Goal: Task Accomplishment & Management: Manage account settings

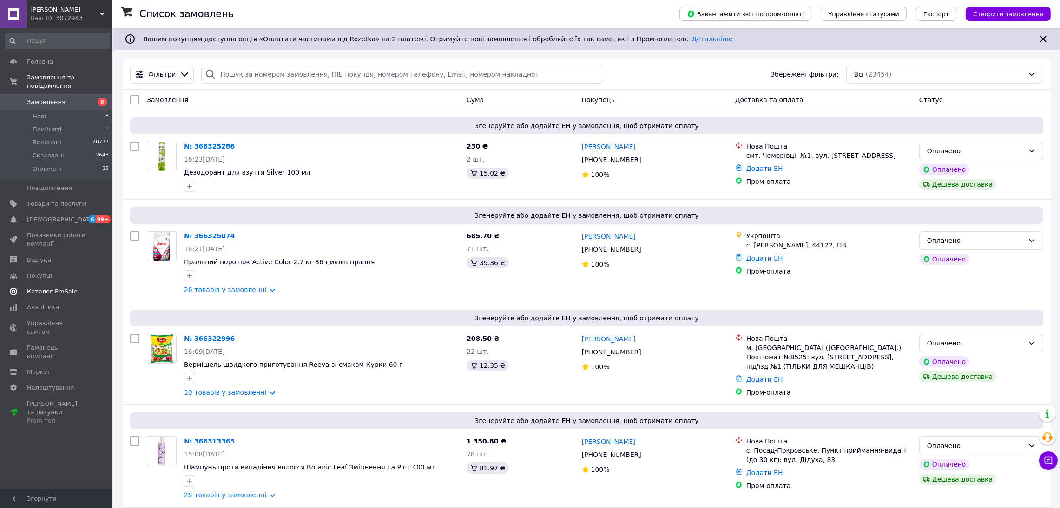
click at [56, 288] on span "Каталог ProSale" at bounding box center [52, 292] width 50 height 8
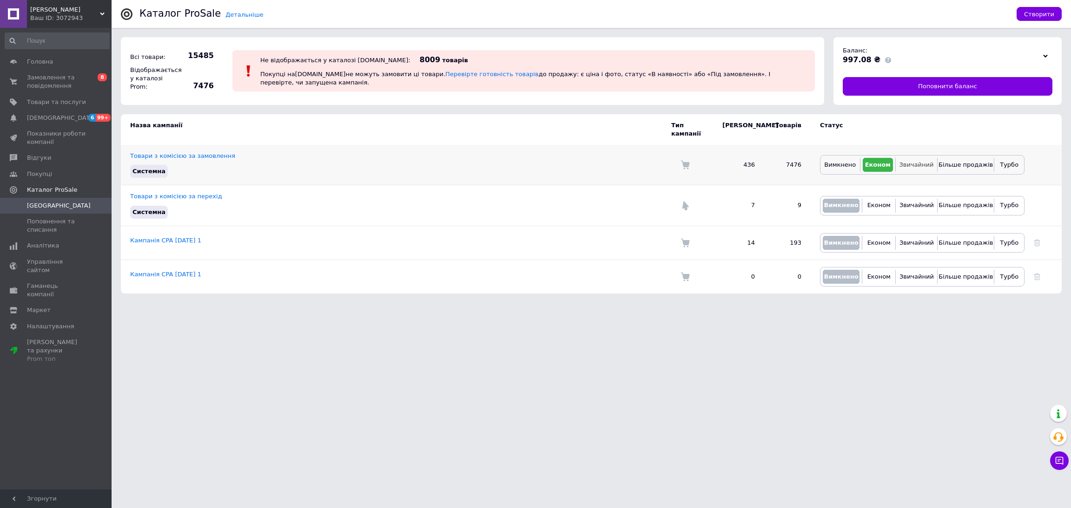
click at [916, 161] on span "Звичайний" at bounding box center [916, 164] width 34 height 7
click at [65, 78] on span "Замовлення та повідомлення" at bounding box center [56, 81] width 59 height 17
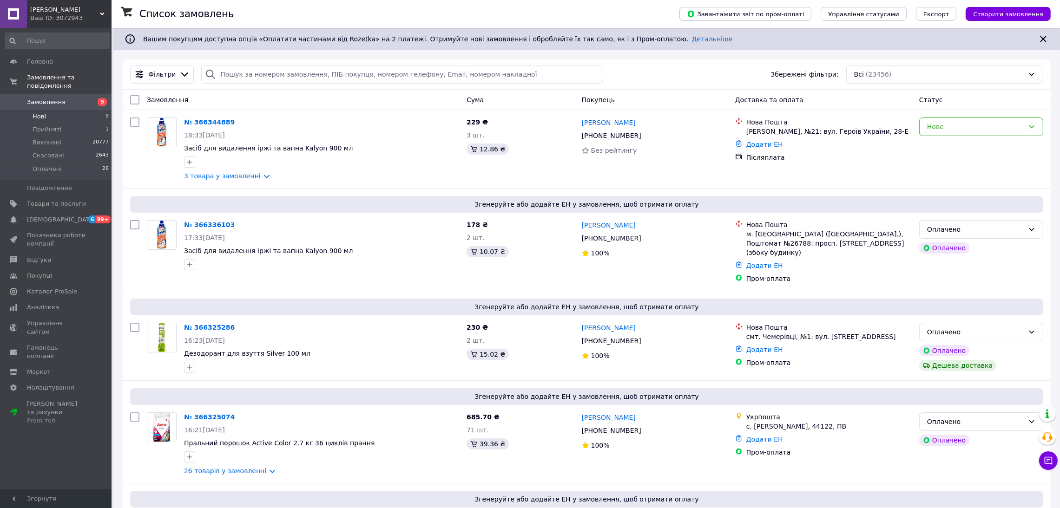
click at [81, 110] on li "Нові 9" at bounding box center [57, 116] width 114 height 13
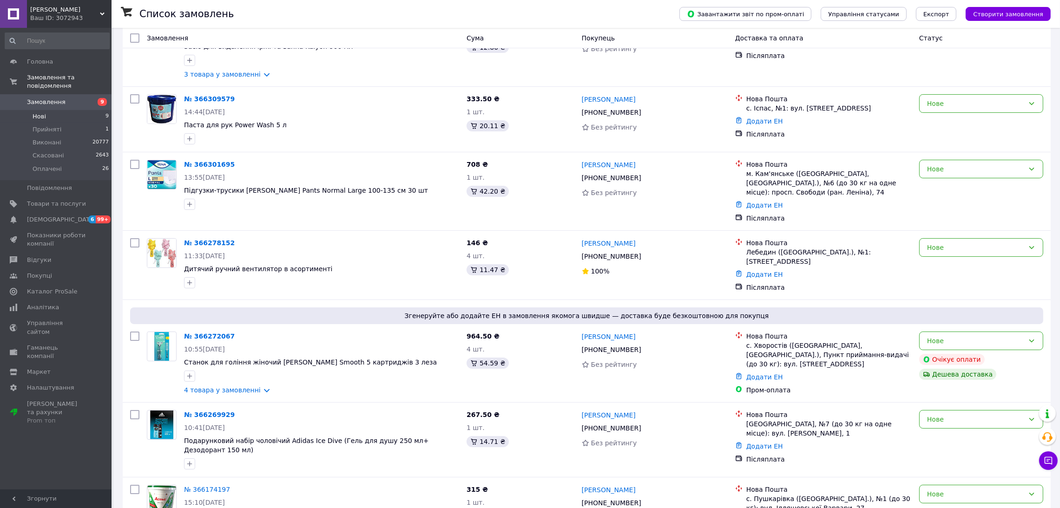
scroll to position [139, 0]
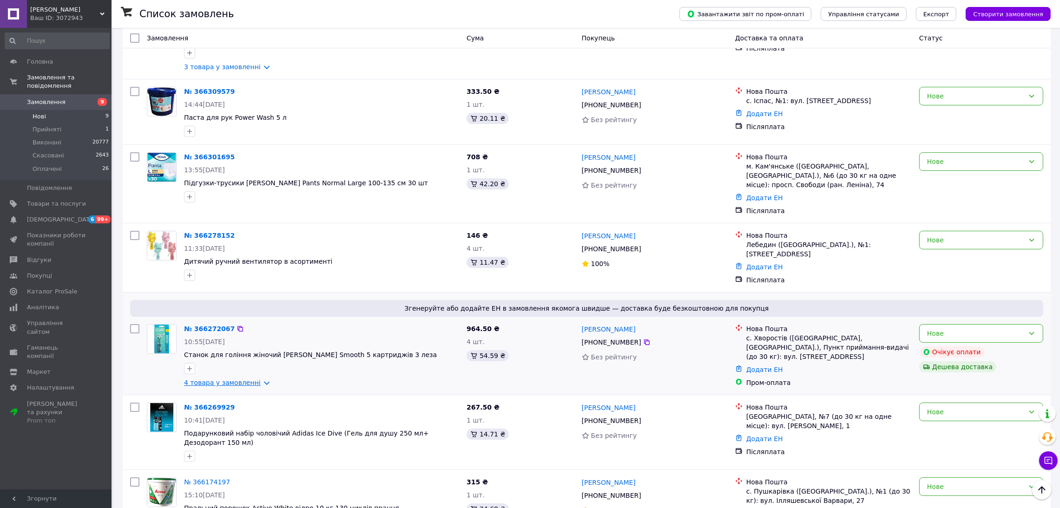
click at [228, 382] on link "4 товара у замовленні" at bounding box center [222, 382] width 77 height 7
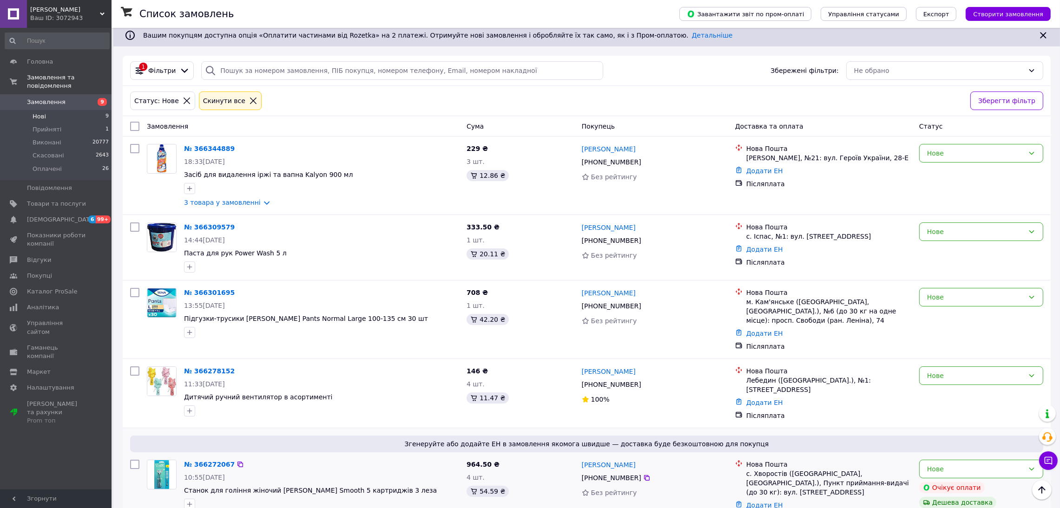
scroll to position [0, 0]
